Goal: Task Accomplishment & Management: Complete application form

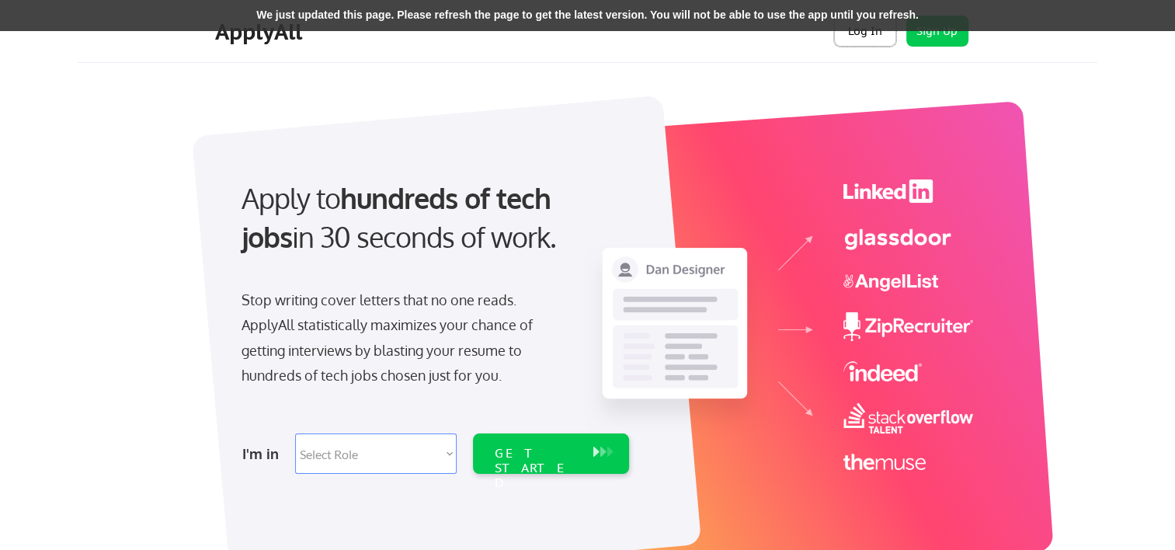
click at [868, 36] on button "Log In" at bounding box center [865, 31] width 62 height 31
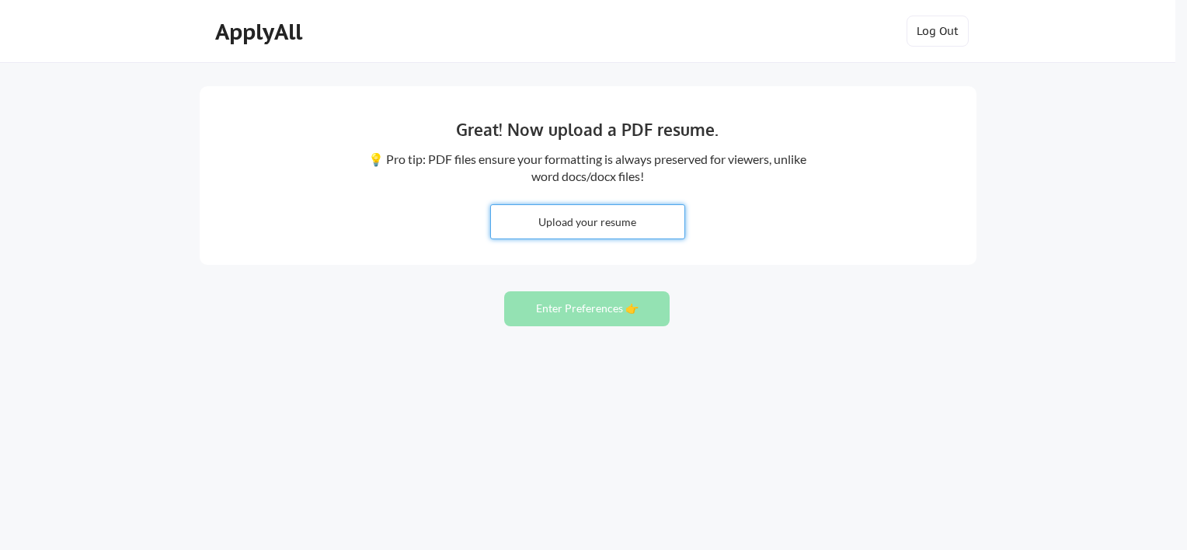
click at [588, 221] on input "file" at bounding box center [587, 221] width 193 height 33
type input "C:\fakepath\Michelle Walsh Resume - September 2025.pdf"
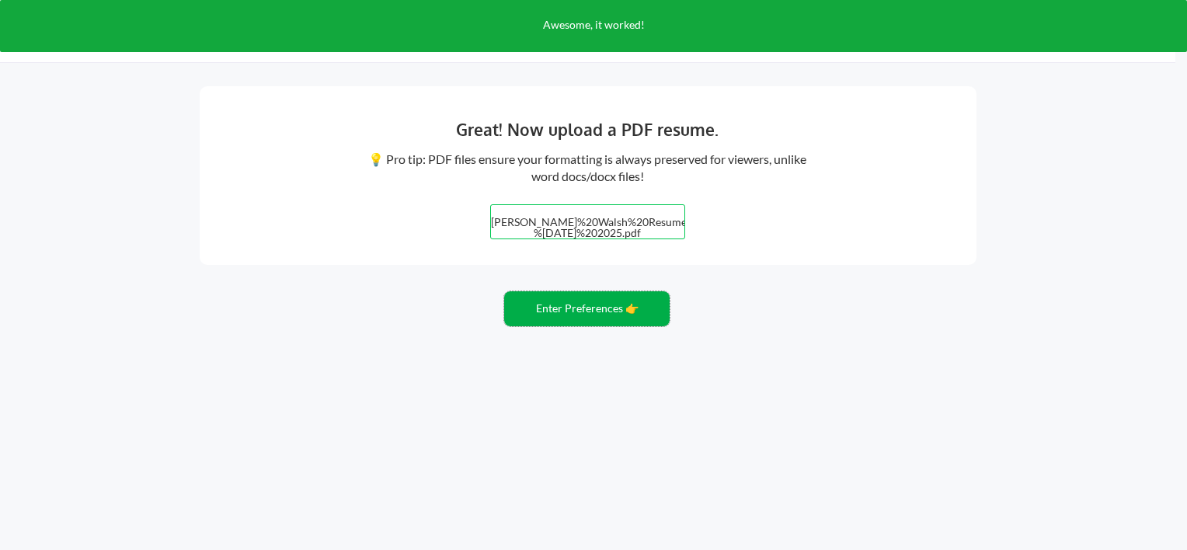
click at [586, 308] on button "Enter Preferences 👉" at bounding box center [586, 308] width 165 height 35
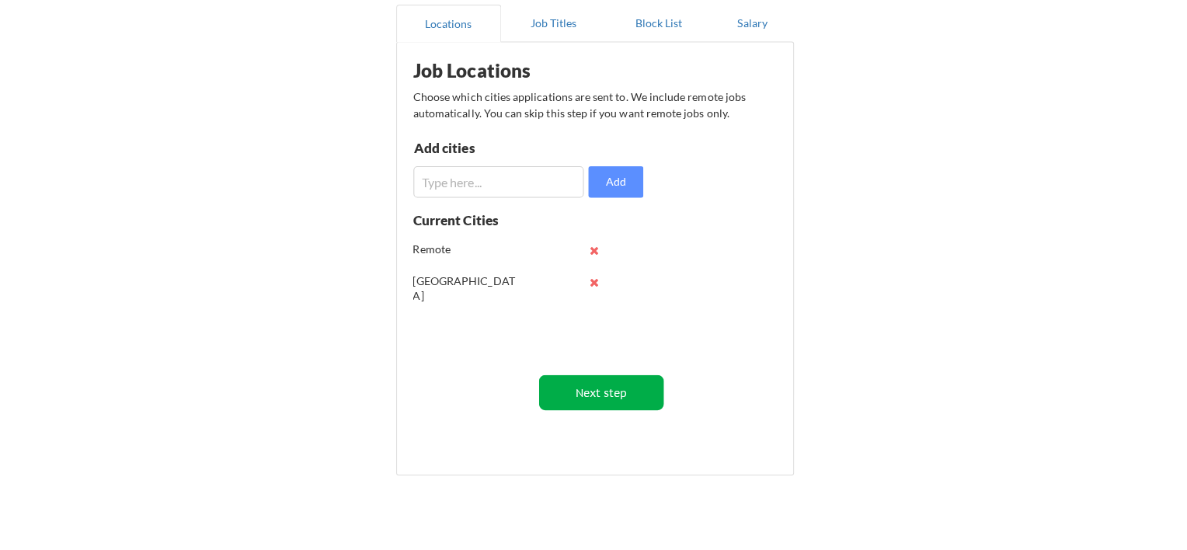
scroll to position [223, 0]
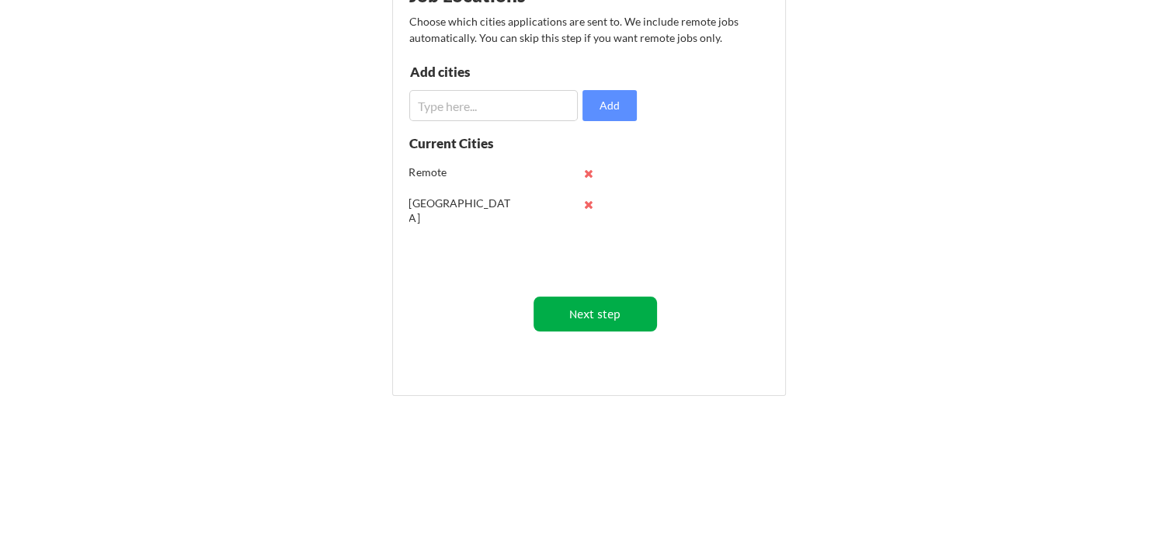
click at [598, 311] on button "Next step" at bounding box center [596, 314] width 124 height 35
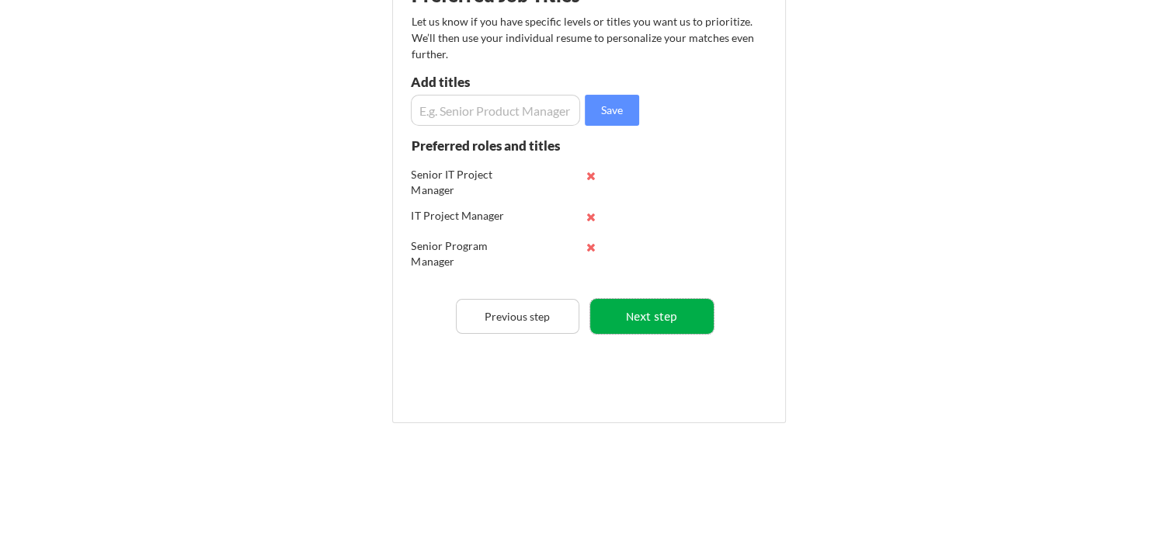
click at [638, 315] on button "Next step" at bounding box center [652, 316] width 124 height 35
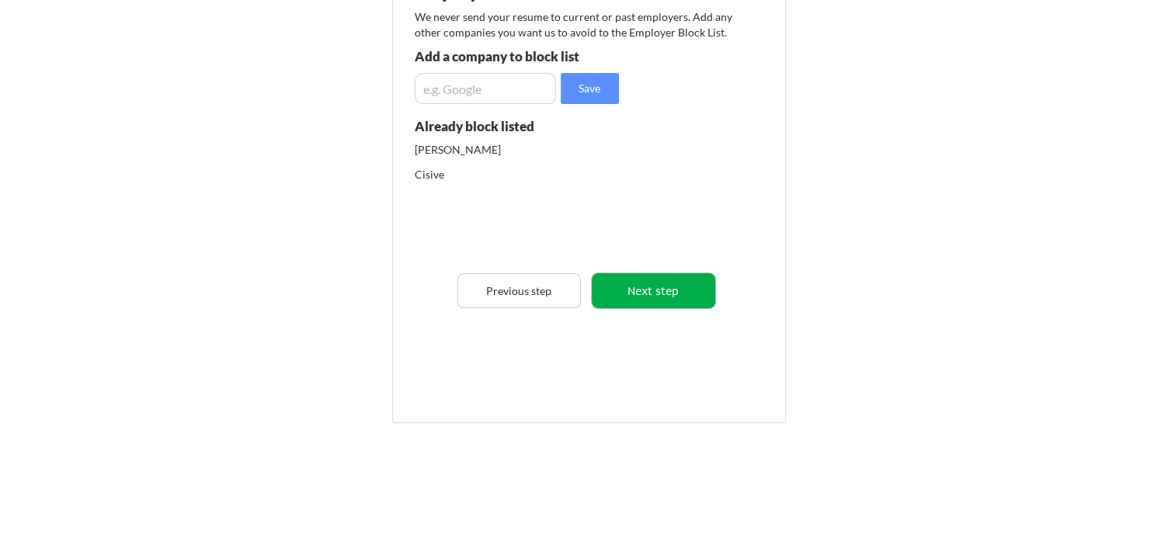
click at [652, 296] on button "Next step" at bounding box center [654, 290] width 124 height 35
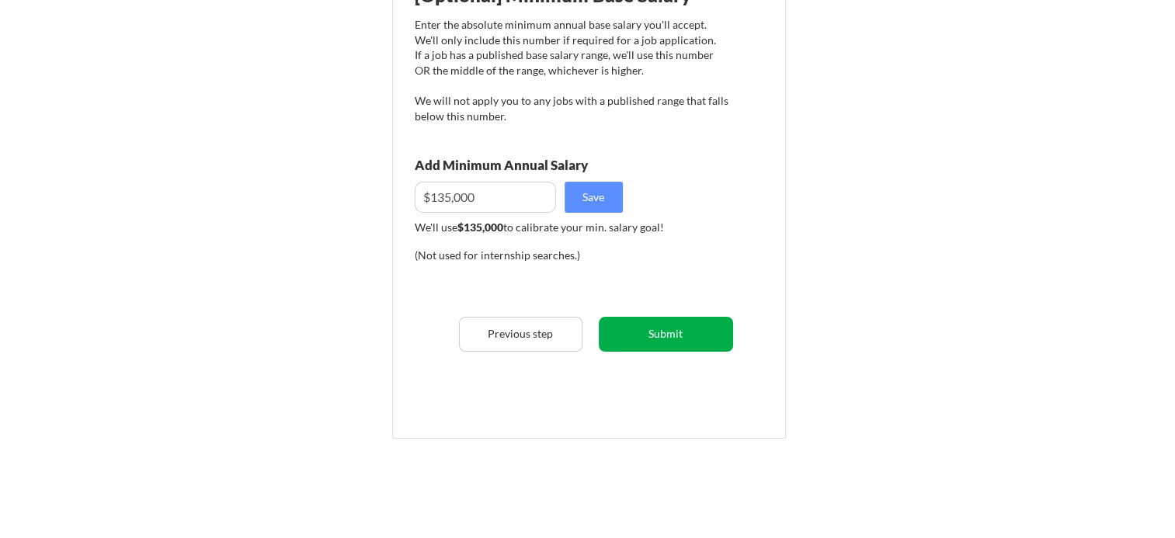
click at [666, 332] on button "Submit" at bounding box center [666, 334] width 134 height 35
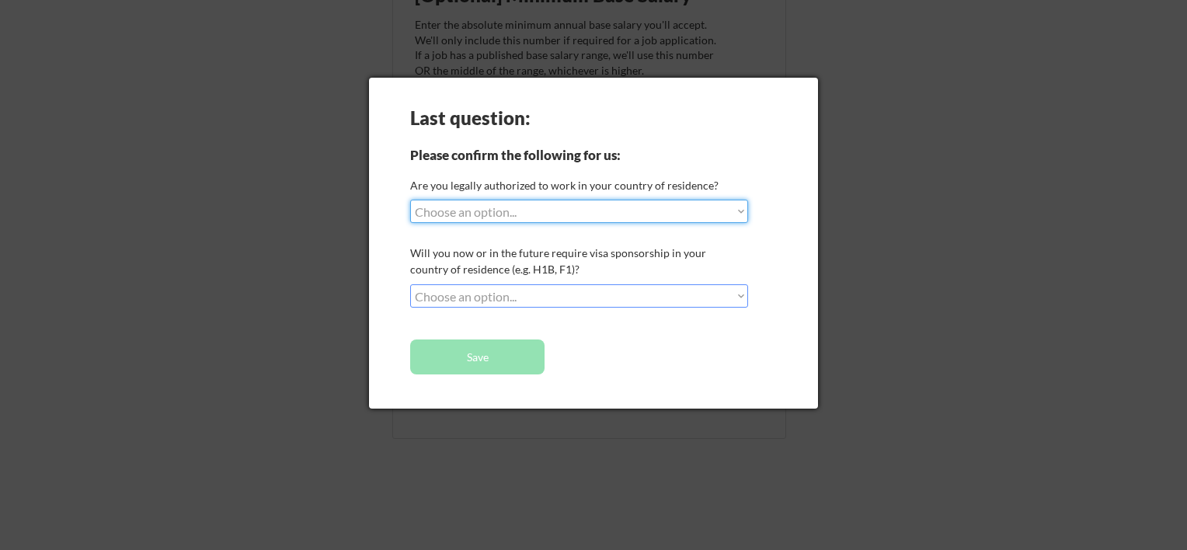
click at [684, 210] on select "Choose an option... Yes, I am a US Citizen Yes, I am a Canadian Citizen Yes, I …" at bounding box center [579, 211] width 338 height 23
select select ""yes__i_am_a_us_citizen""
click at [410, 200] on select "Choose an option... Yes, I am a US Citizen Yes, I am a Canadian Citizen Yes, I …" at bounding box center [579, 211] width 338 height 23
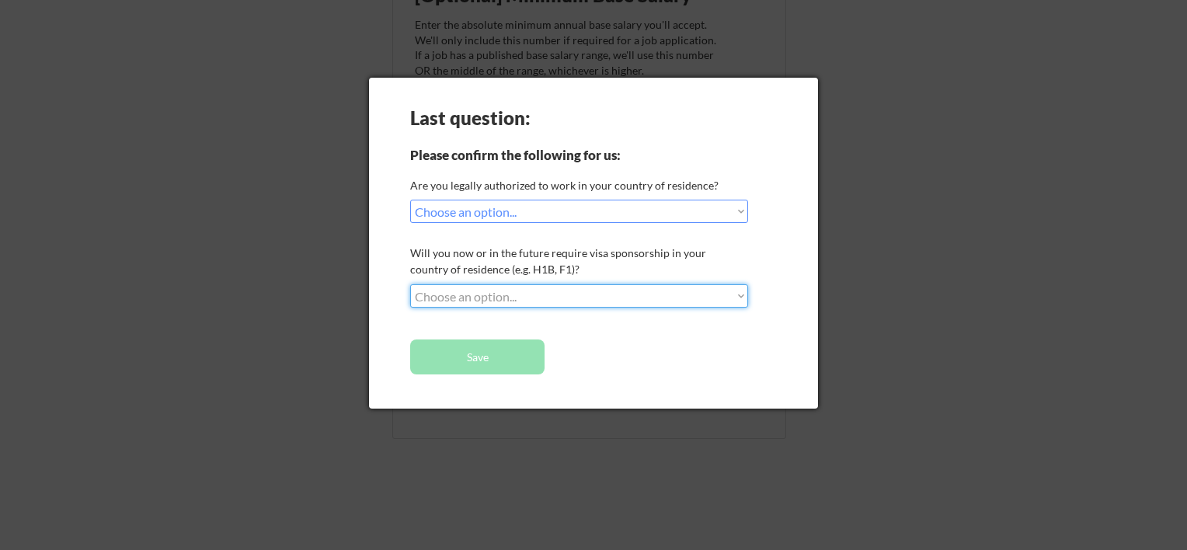
click at [645, 298] on select "Choose an option... No, I will not need sponsorship Yes, I will need sponsorship" at bounding box center [579, 295] width 338 height 23
select select ""no__i_will_not_need_sponsorship""
click at [410, 284] on select "Choose an option... No, I will not need sponsorship Yes, I will need sponsorship" at bounding box center [579, 295] width 338 height 23
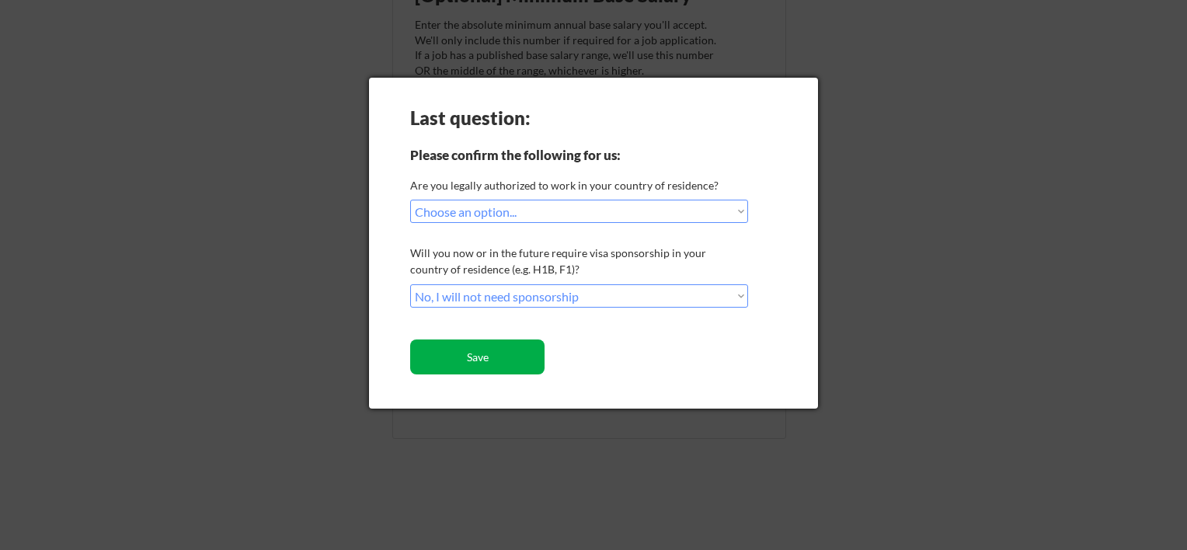
click at [487, 354] on button "Save" at bounding box center [477, 356] width 134 height 35
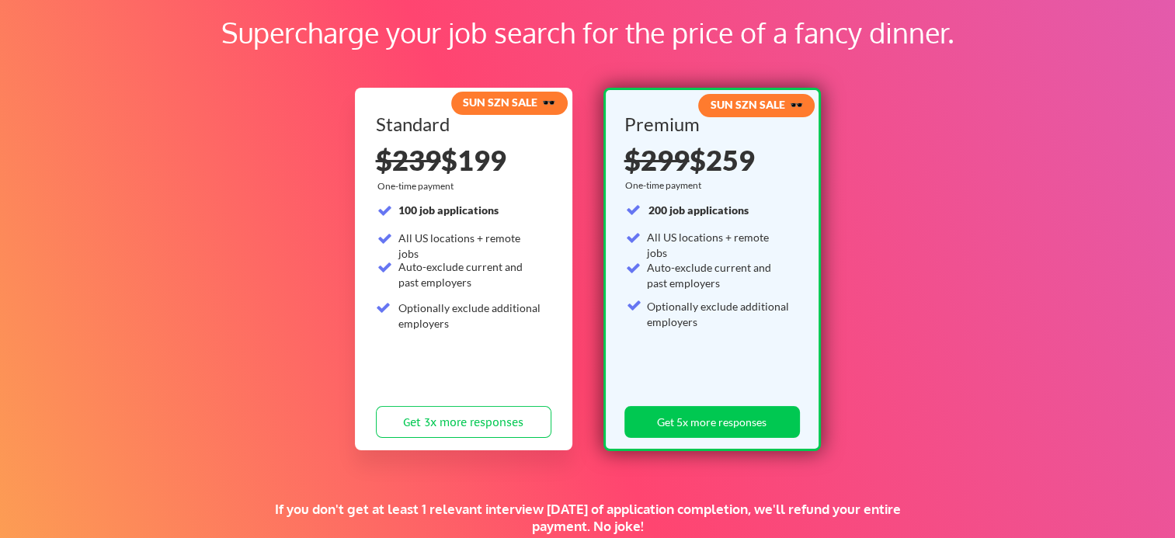
scroll to position [78, 0]
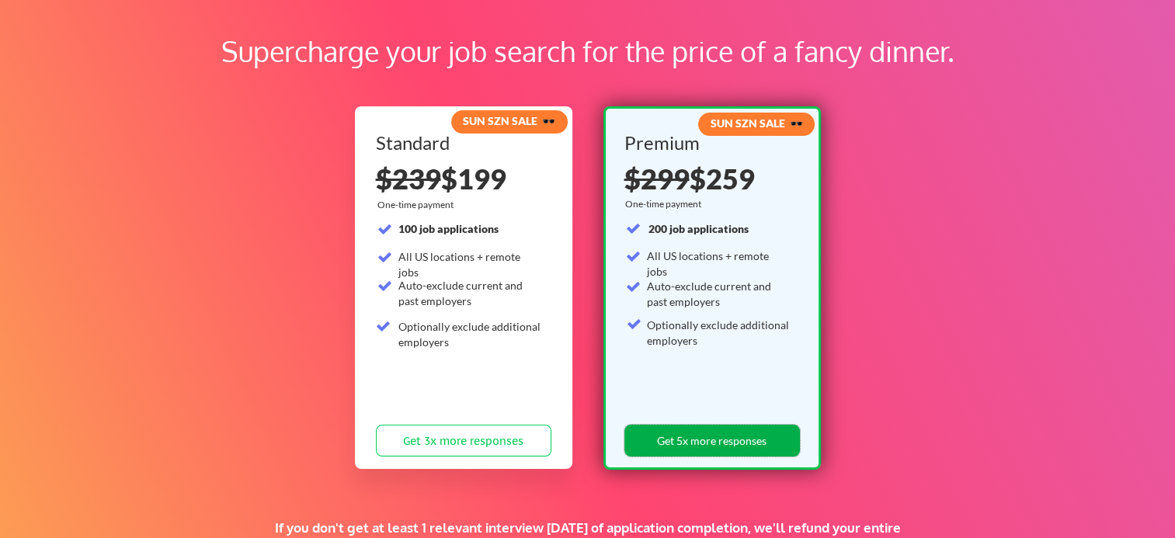
click at [705, 433] on button "Get 5x more responses" at bounding box center [713, 441] width 176 height 32
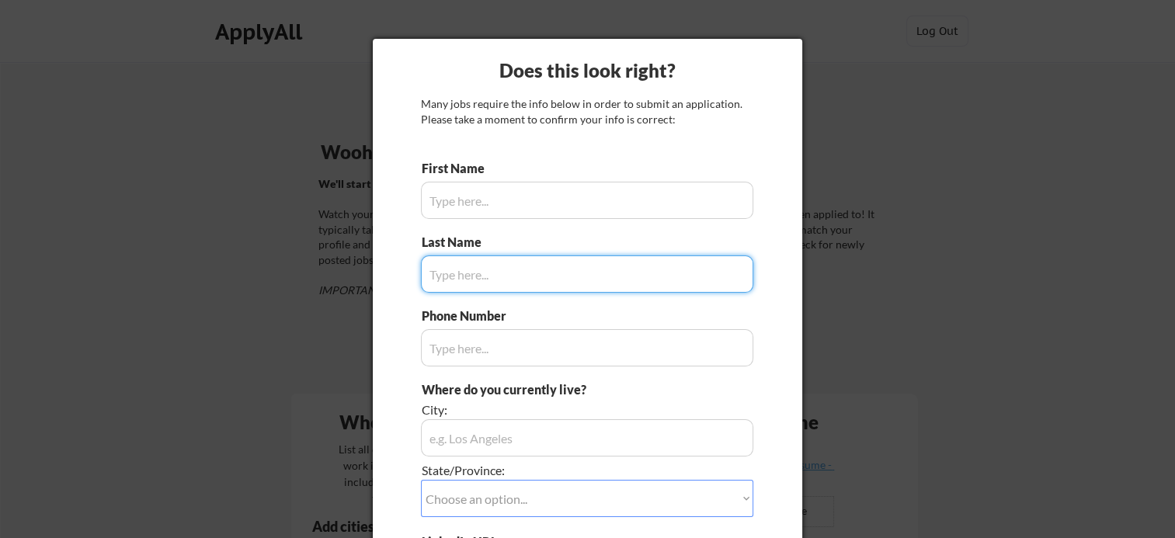
type input "[PERSON_NAME]"
type input "(216) 816-7220"
type input "Westlake, Ohio, 44145 Westlake - United States Of America"
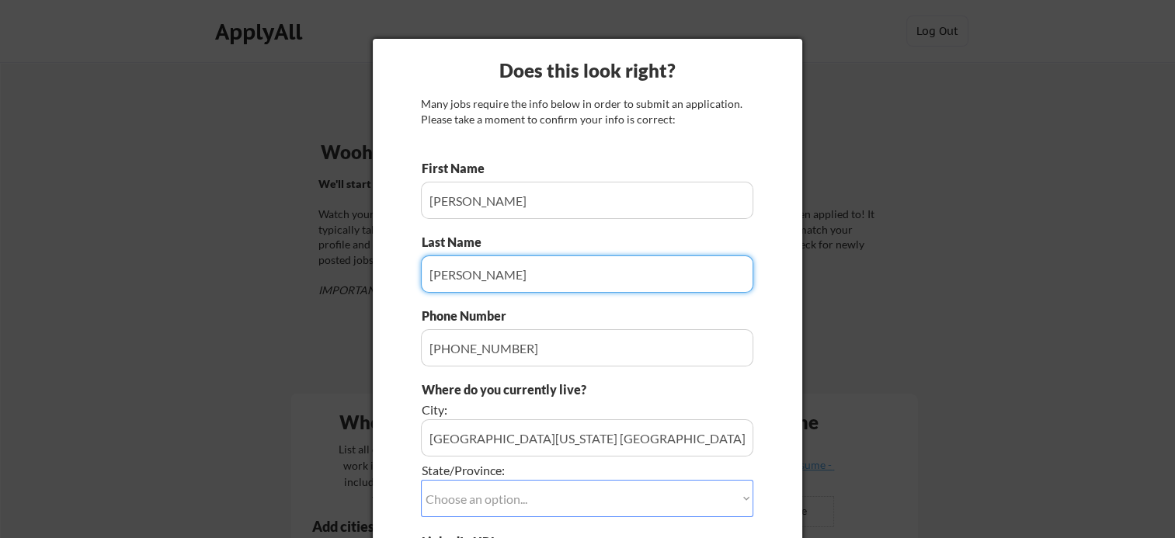
type input "Walsh"
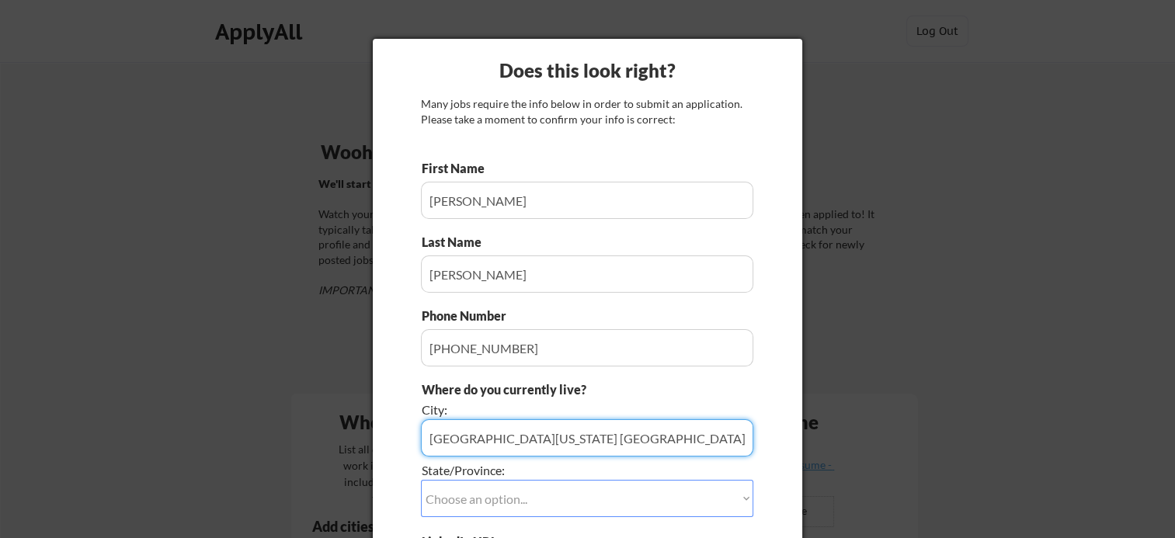
scroll to position [0, 9]
drag, startPoint x: 478, startPoint y: 439, endPoint x: 861, endPoint y: 464, distance: 383.7
click at [861, 464] on body "Your Dashboard Woohoo! You're ready to be applied! 🙌 We'll start applying you t…" at bounding box center [587, 269] width 1175 height 538
type input "Westlake"
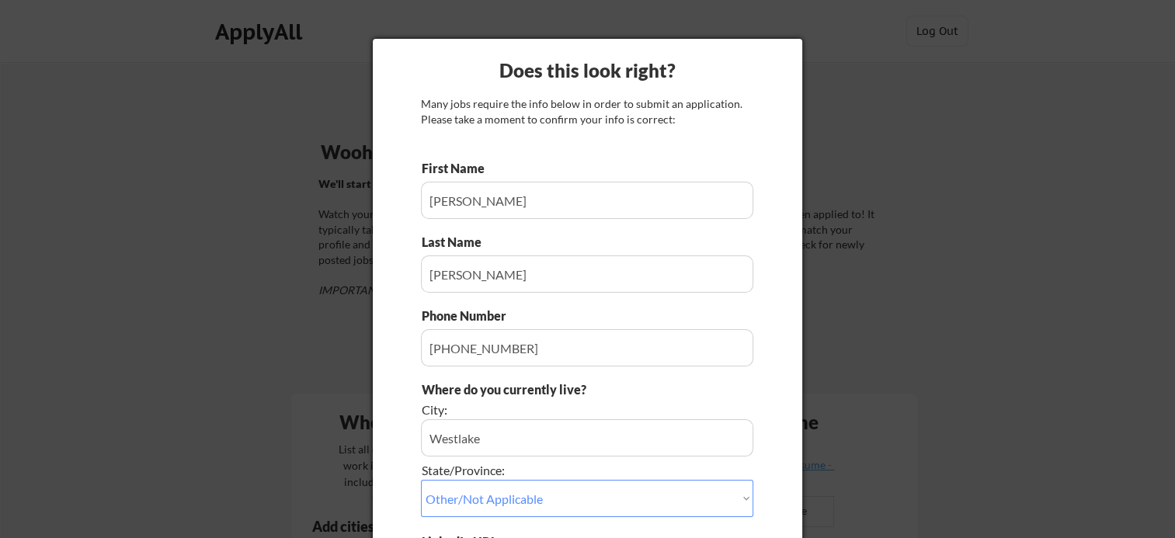
scroll to position [78, 0]
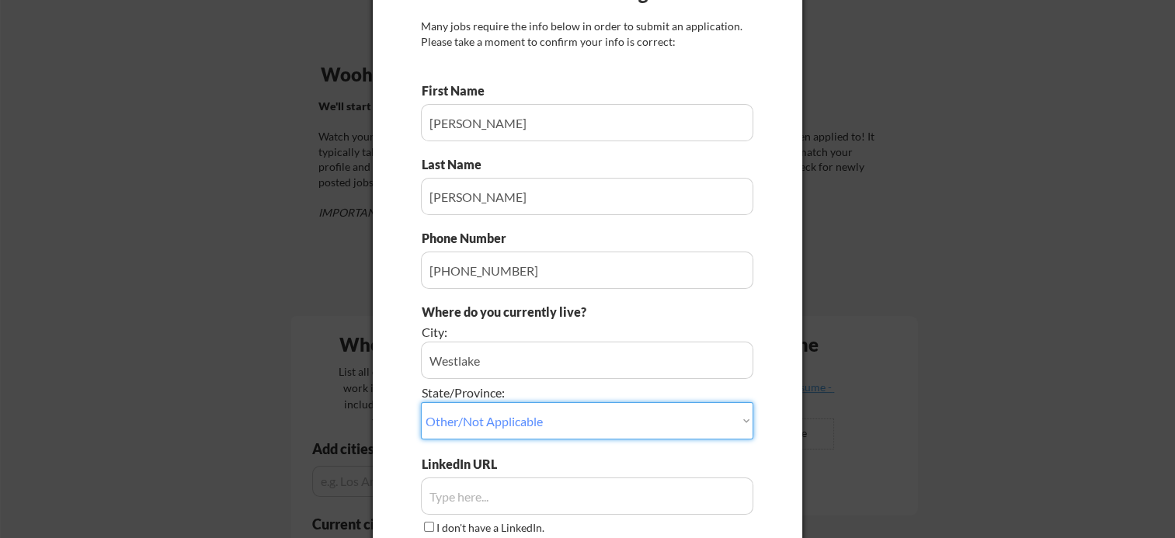
click at [736, 421] on select "Choose an option... Other/Not Applicable Alabama Alaska Alberta Arizona Arkansa…" at bounding box center [587, 420] width 332 height 37
select select ""Ohio""
click at [421, 402] on select "Choose an option... Other/Not Applicable Alabama Alaska Alberta Arizona Arkansa…" at bounding box center [587, 420] width 332 height 37
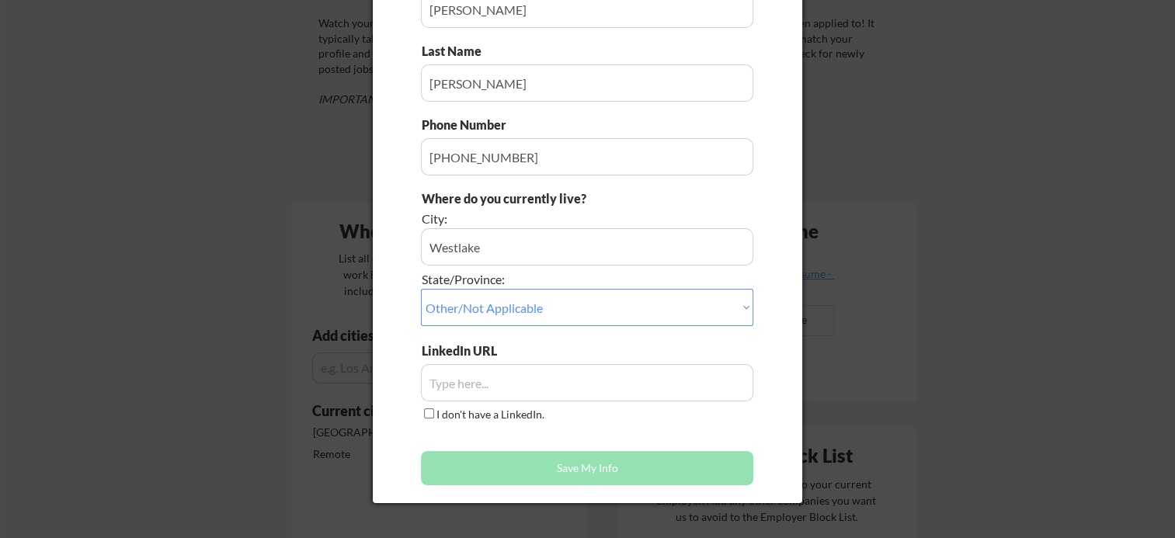
scroll to position [233, 0]
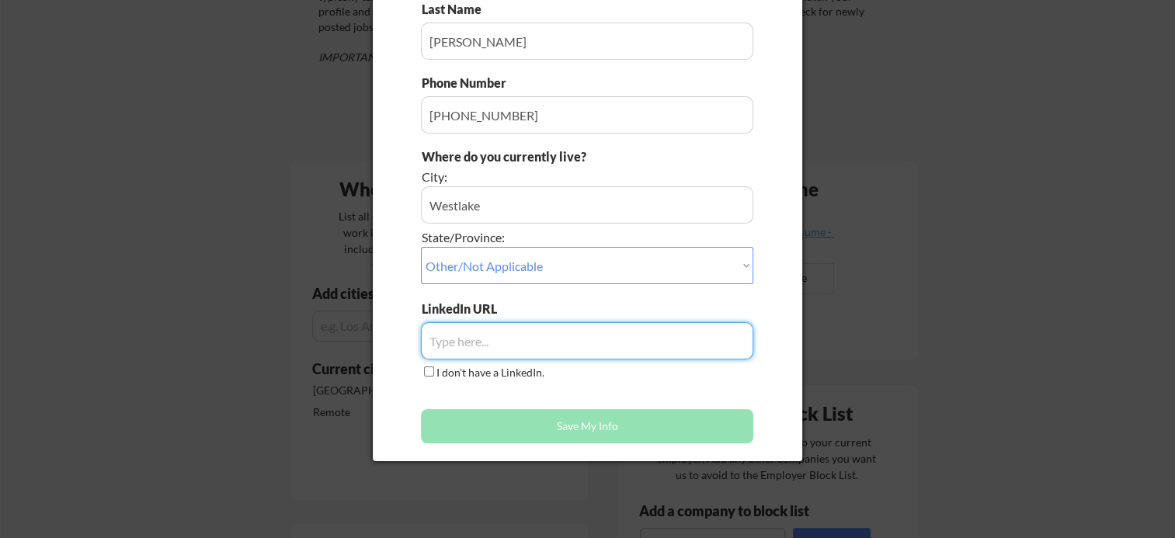
click at [588, 349] on input "input" at bounding box center [587, 340] width 332 height 37
paste input "https://www.linkedin.com/in/mwalsh/"
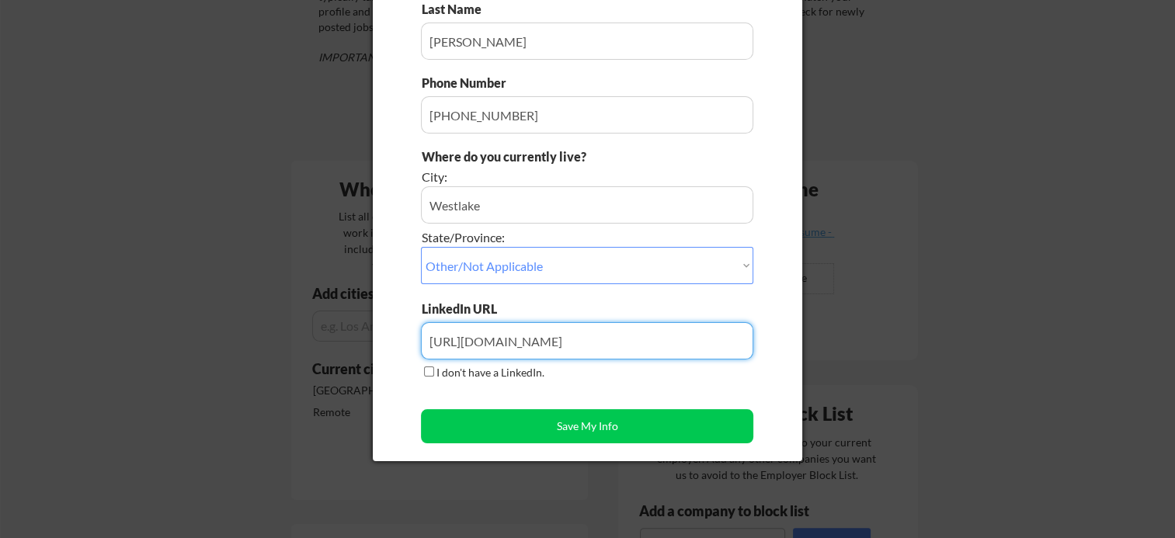
type input "https://www.linkedin.com/in/mwalsh/"
click at [609, 395] on div "First Name Last Name Phone Number Where do you currently live? City: State/Prov…" at bounding box center [587, 189] width 332 height 524
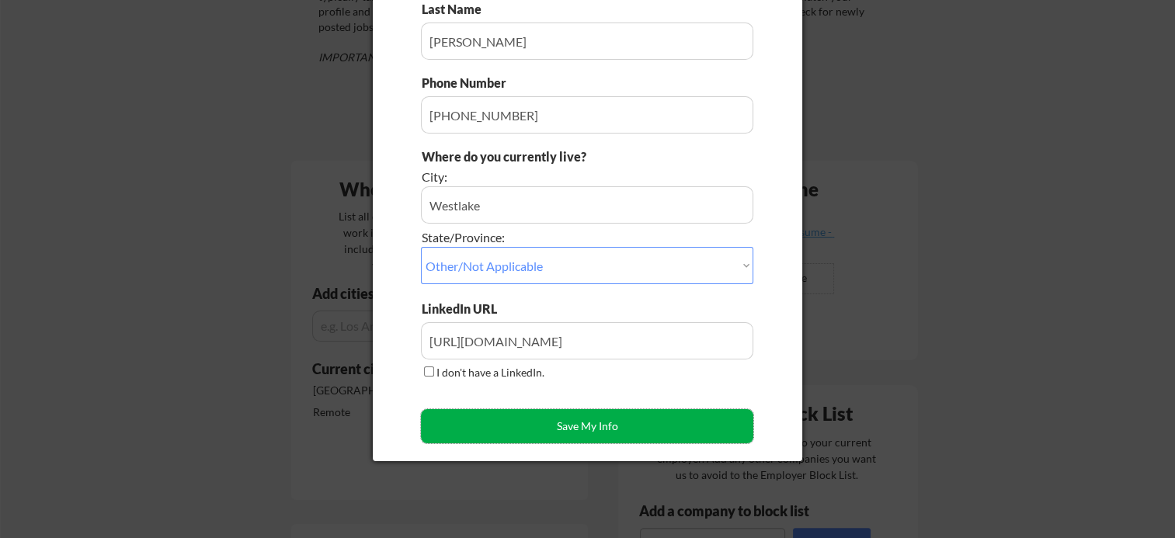
click at [597, 421] on button "Save My Info" at bounding box center [587, 426] width 332 height 34
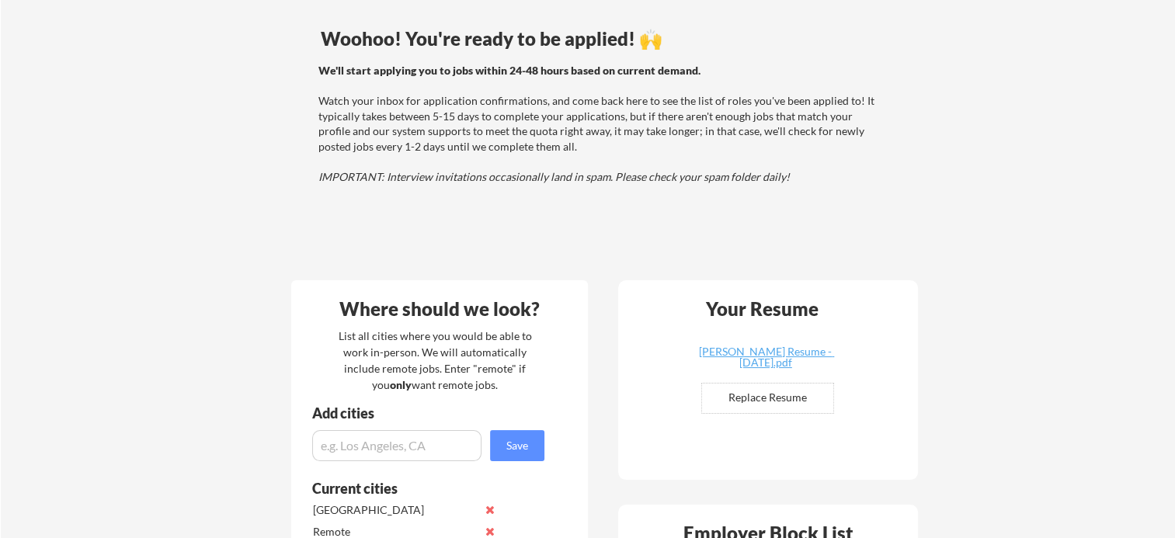
scroll to position [0, 0]
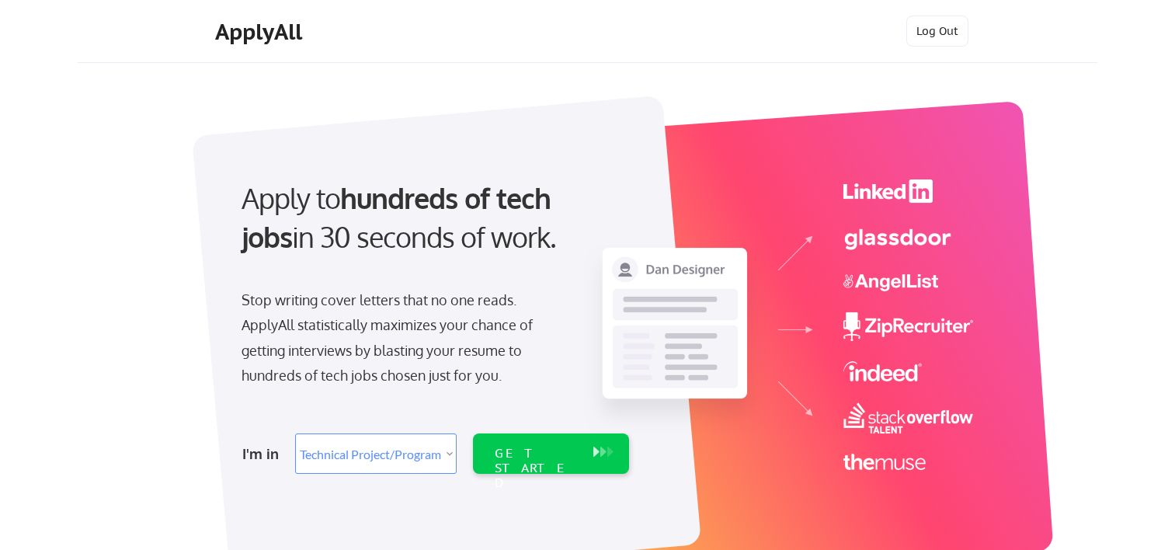
select select ""technical_project_program_mgmt""
